Goal: Transaction & Acquisition: Purchase product/service

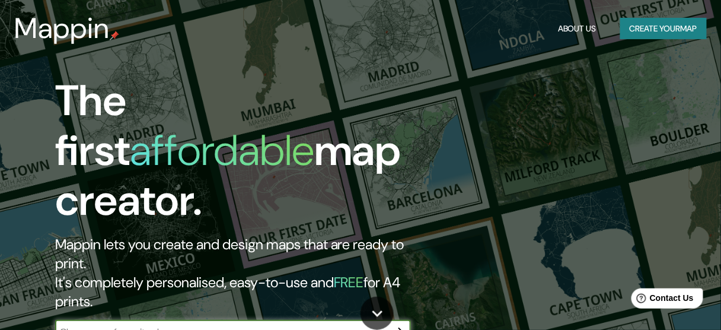
click at [266, 325] on input "text" at bounding box center [221, 332] width 332 height 14
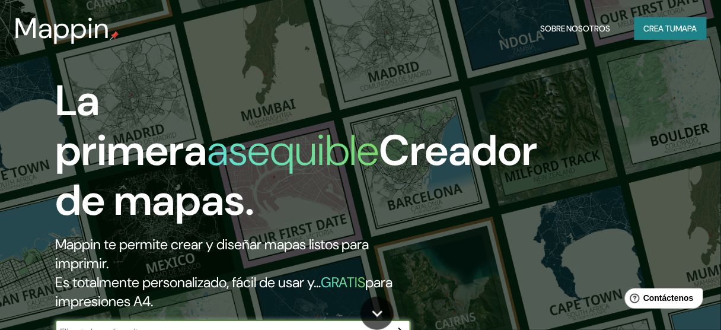
type input "concepcion"
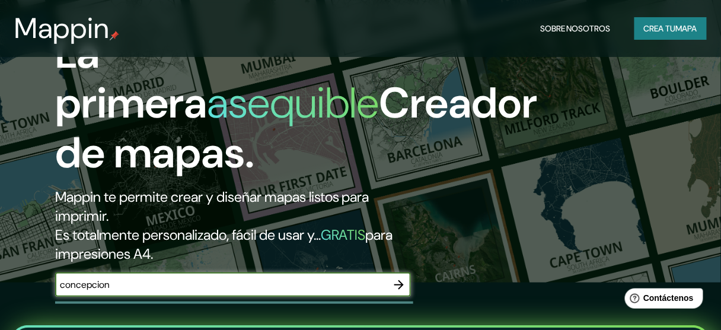
scroll to position [95, 0]
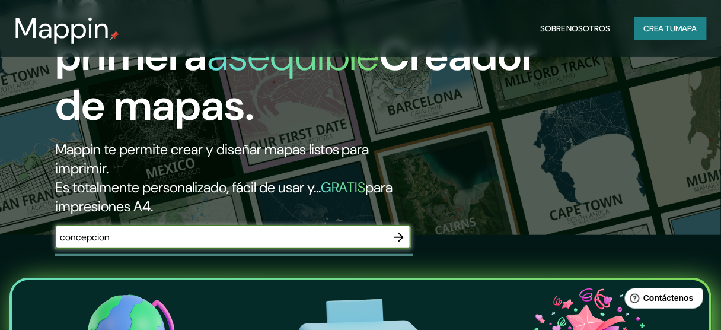
click at [403, 234] on icon "button" at bounding box center [399, 237] width 14 height 14
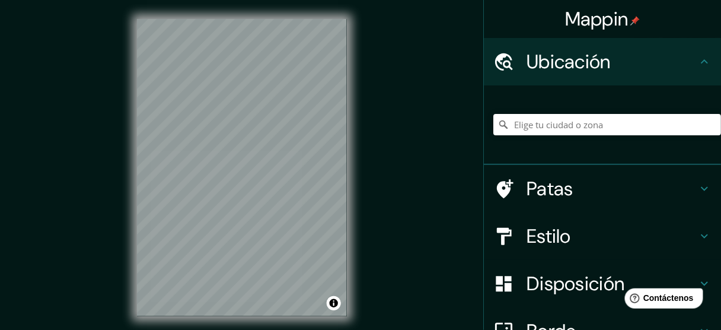
click at [369, 166] on div "Mappin Ubicación Patas Estilo Disposición Borde Elige un borde. Consejo : puede…" at bounding box center [360, 176] width 721 height 353
click at [595, 84] on div "Mappin Ubicación Patas Estilo Disposición Borde Elige un borde. Consejo : puede…" at bounding box center [360, 176] width 721 height 353
click at [497, 133] on div "Mappin Ubicación Patas Estilo Disposición Borde Elige un borde. Consejo : puede…" at bounding box center [360, 176] width 721 height 353
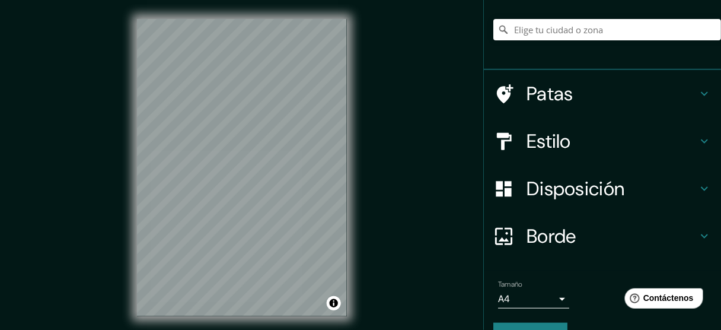
scroll to position [124, 0]
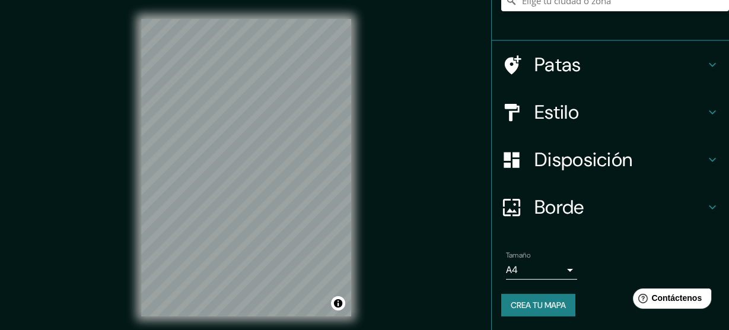
click at [556, 266] on body "Mappin Ubicación Patas Estilo Disposición Borde Elige un borde. Consejo : puede…" at bounding box center [364, 165] width 729 height 330
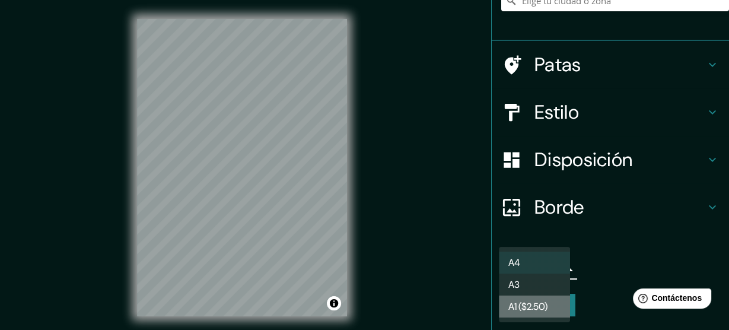
click at [535, 299] on font "A1 ($2.50)" at bounding box center [527, 306] width 39 height 15
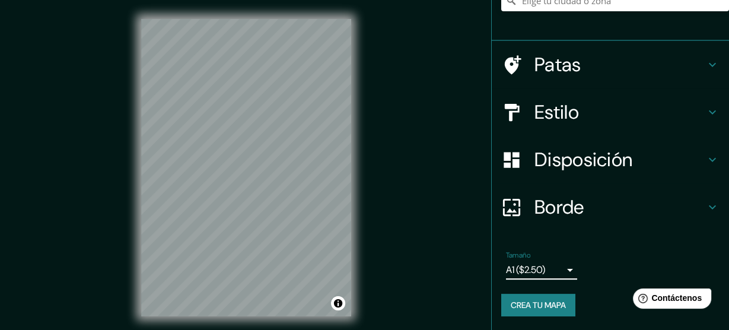
click at [537, 275] on body "Mappin Ubicación Patas Estilo Disposición Borde Elige un borde. Consejo : puede…" at bounding box center [364, 165] width 729 height 330
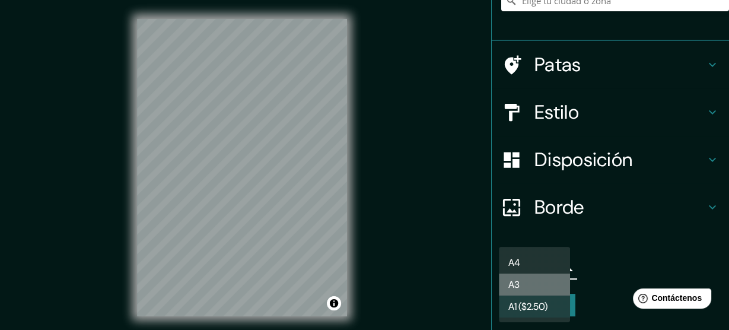
click at [534, 281] on li "A3" at bounding box center [534, 284] width 71 height 22
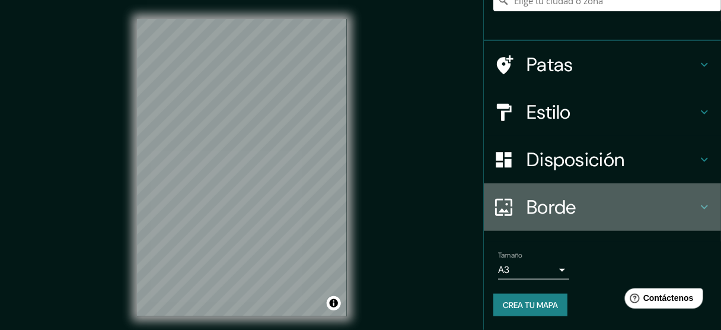
click at [553, 204] on font "Borde" at bounding box center [551, 206] width 50 height 25
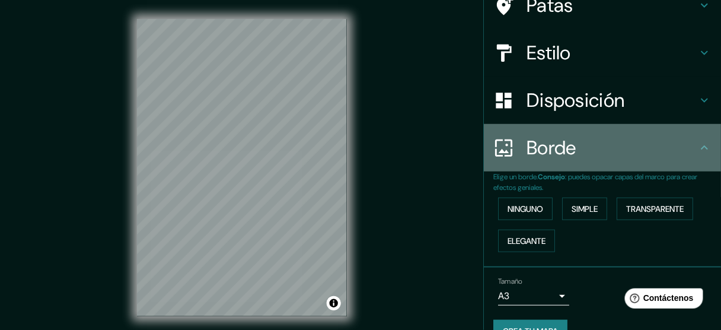
click at [548, 155] on font "Borde" at bounding box center [551, 147] width 50 height 25
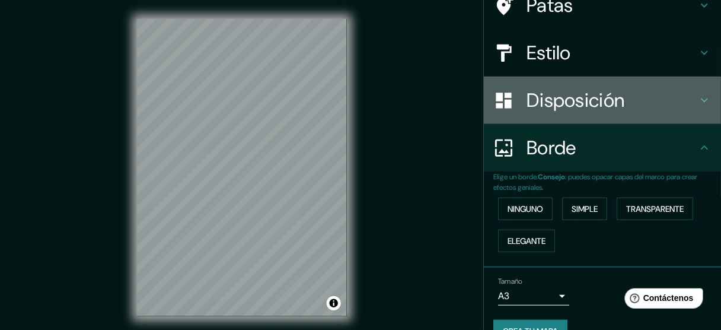
click at [590, 105] on font "Disposición" at bounding box center [575, 100] width 98 height 25
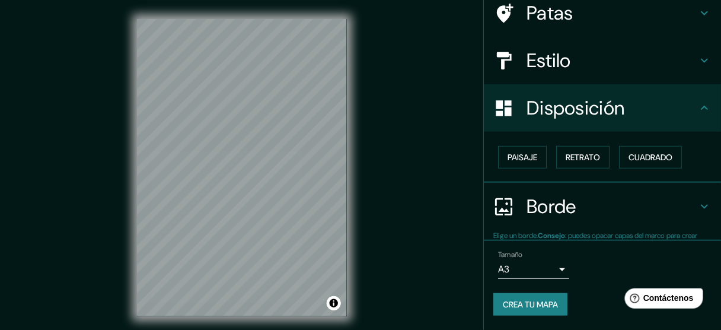
scroll to position [97, 0]
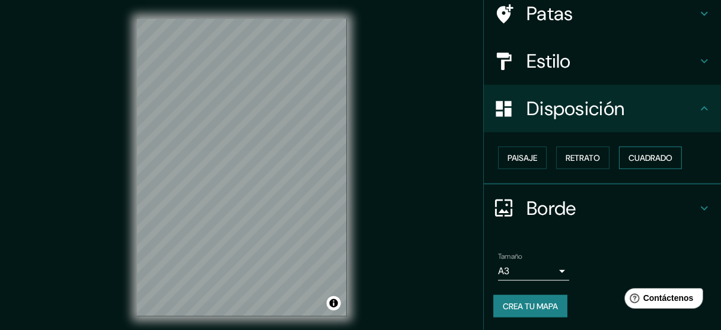
click at [640, 161] on font "Cuadrado" at bounding box center [650, 157] width 44 height 11
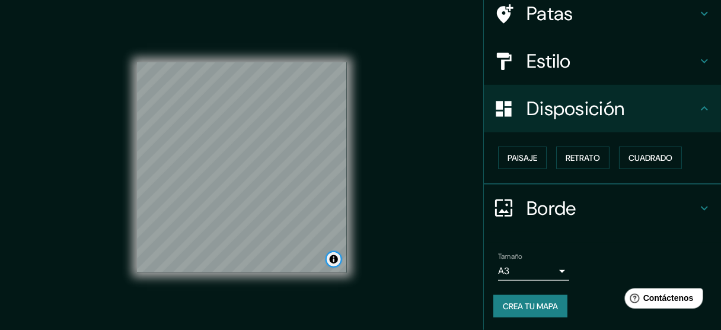
click at [332, 260] on button "Activar o desactivar atribución" at bounding box center [334, 259] width 14 height 14
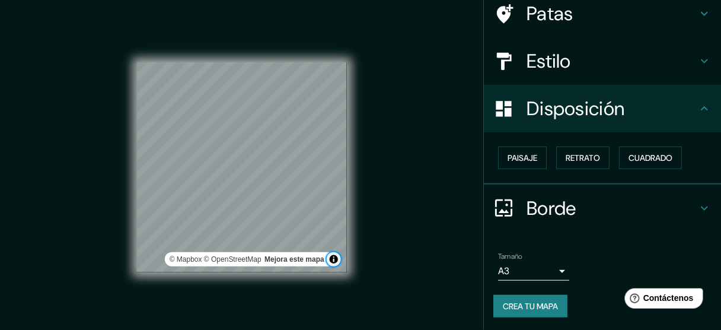
click at [332, 260] on button "Activar o desactivar atribución" at bounding box center [334, 259] width 14 height 14
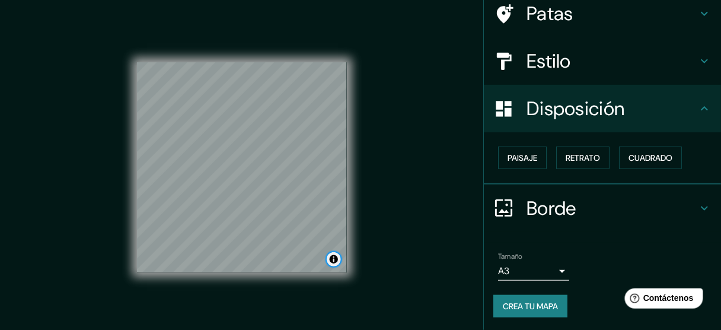
click at [332, 260] on button "Activar o desactivar atribución" at bounding box center [334, 259] width 14 height 14
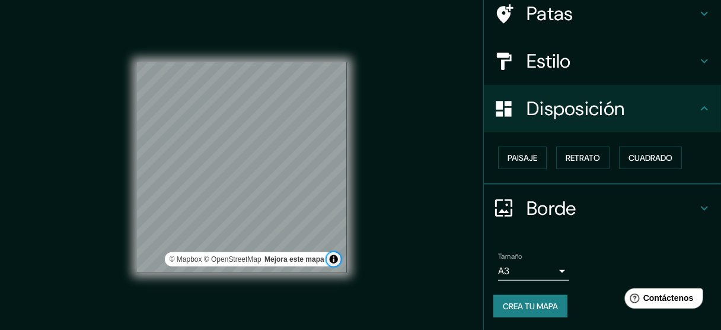
click at [332, 260] on button "Activar o desactivar atribución" at bounding box center [334, 259] width 14 height 14
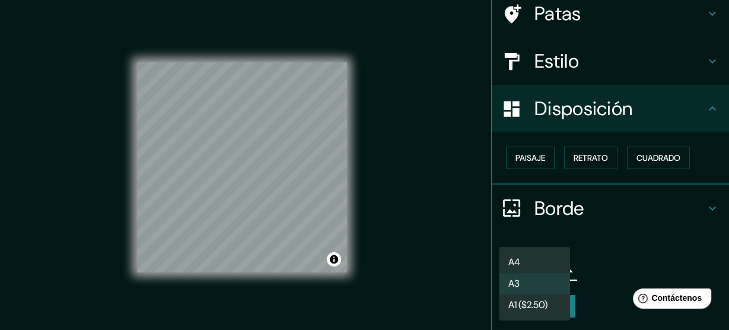
click at [498, 272] on body "Mappin Ubicación Patas Estilo Disposición Paisaje Retrato Cuadrado Borde Elige …" at bounding box center [364, 165] width 729 height 330
click at [522, 306] on font "A1 ($2.50)" at bounding box center [527, 306] width 39 height 12
type input "a3"
